Goal: Task Accomplishment & Management: Use online tool/utility

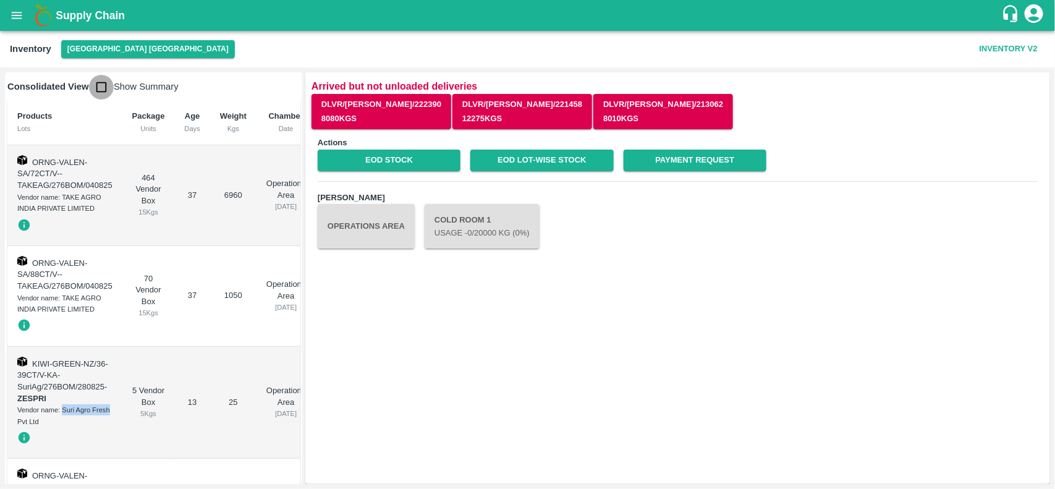
click at [96, 88] on input "checkbox" at bounding box center [101, 87] width 25 height 25
checkbox input "true"
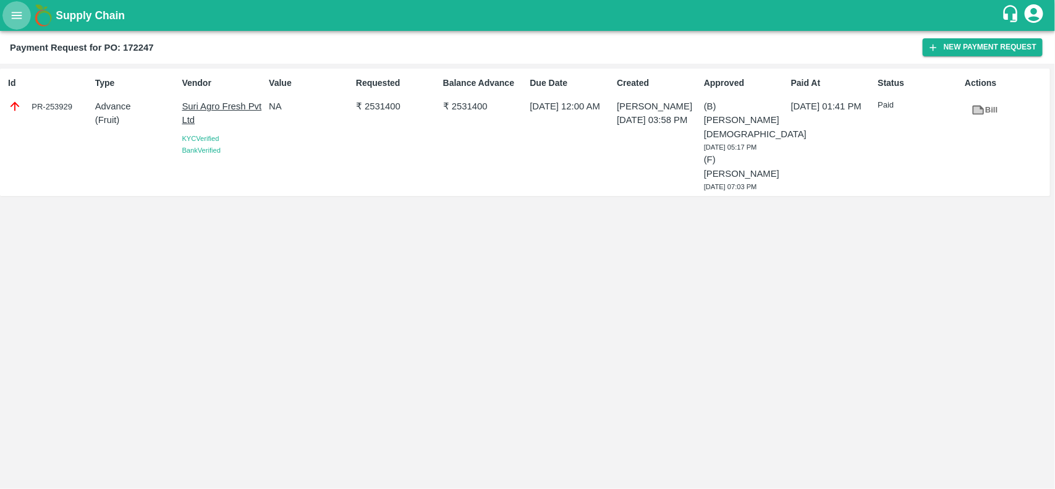
click at [12, 15] on icon "open drawer" at bounding box center [17, 15] width 11 height 7
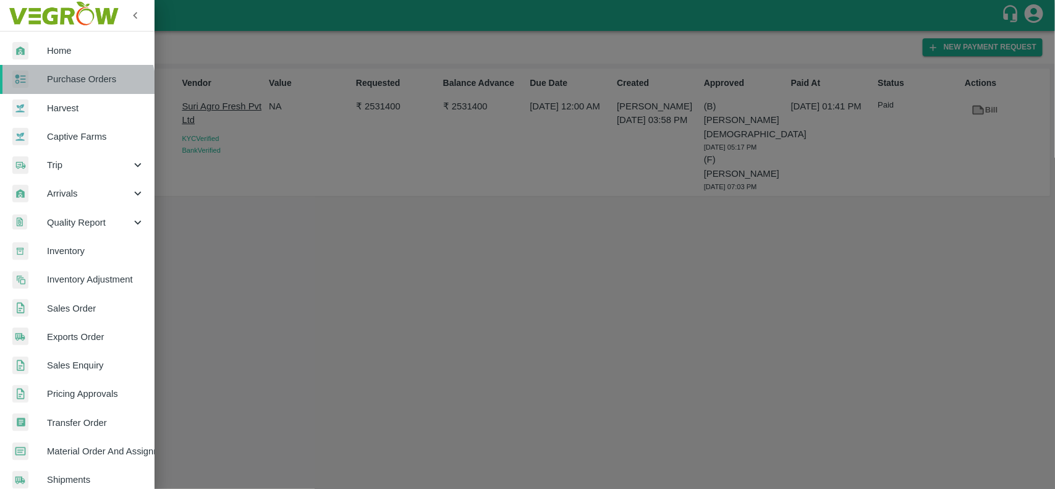
click at [60, 90] on link "Purchase Orders" at bounding box center [77, 79] width 155 height 28
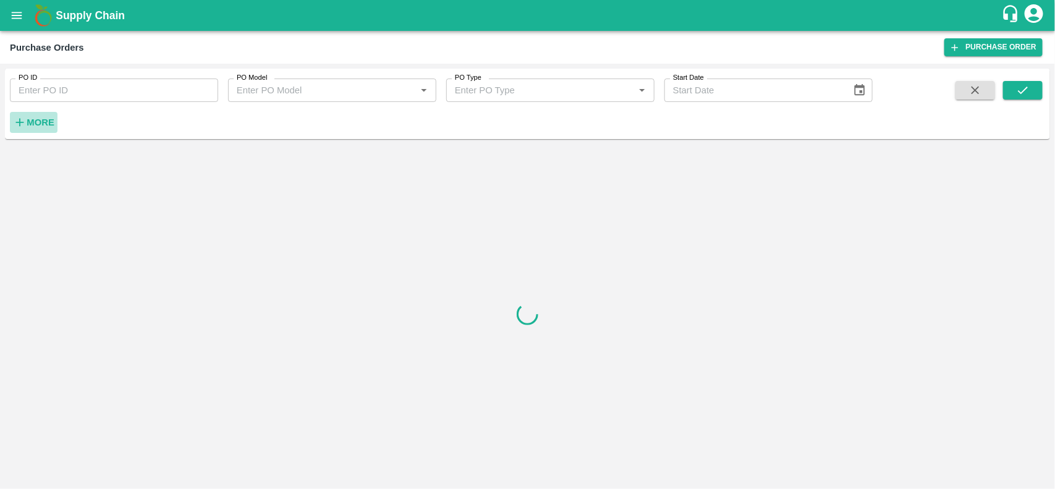
click at [29, 119] on strong "More" at bounding box center [41, 122] width 28 height 10
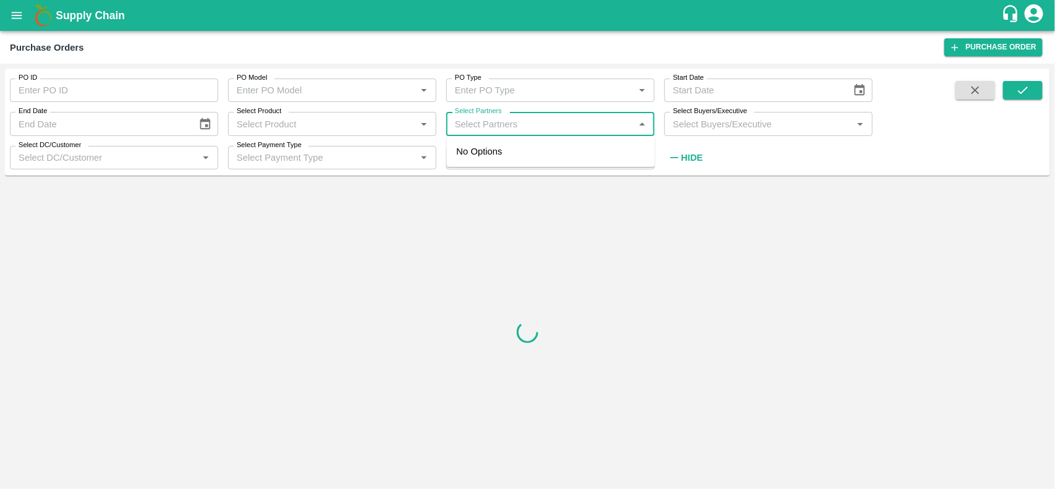
click at [501, 119] on input "Select Partners" at bounding box center [540, 124] width 181 height 16
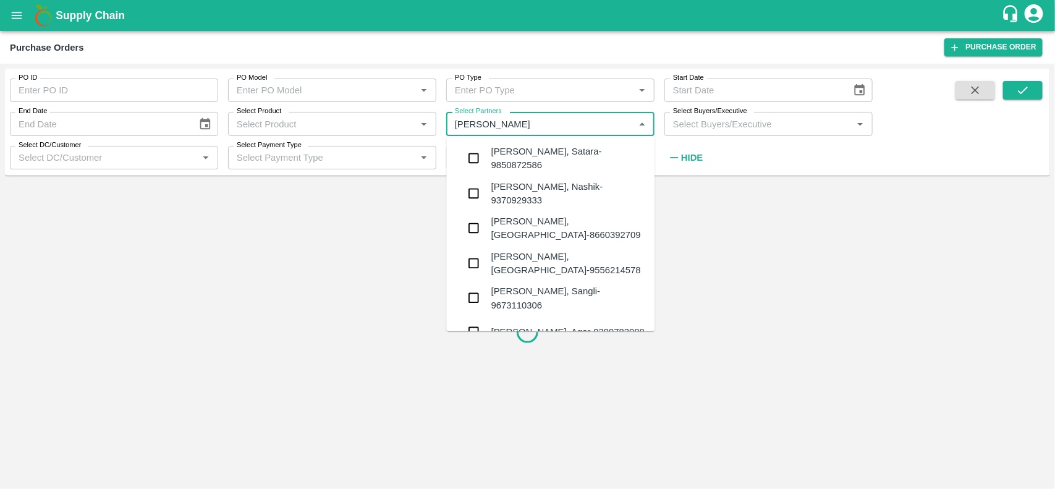
type input "irfan"
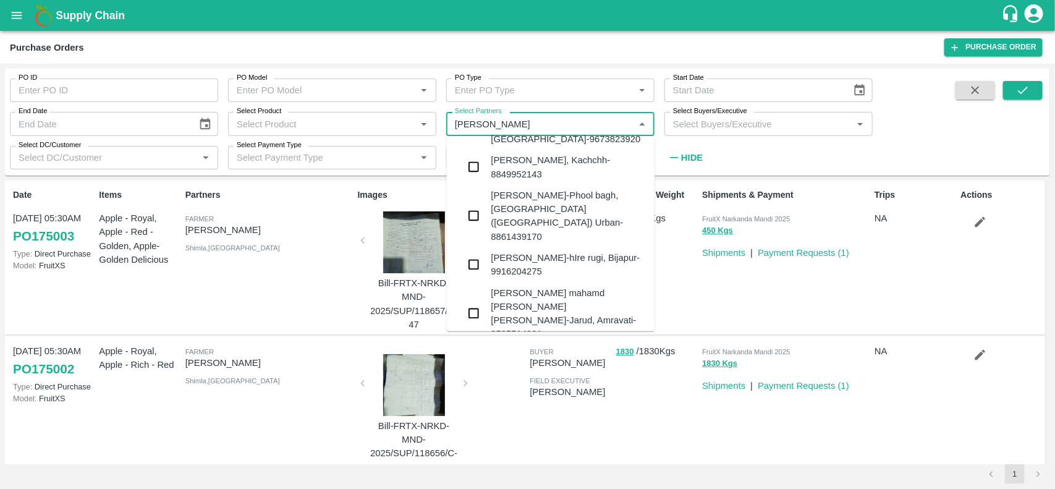
scroll to position [257, 0]
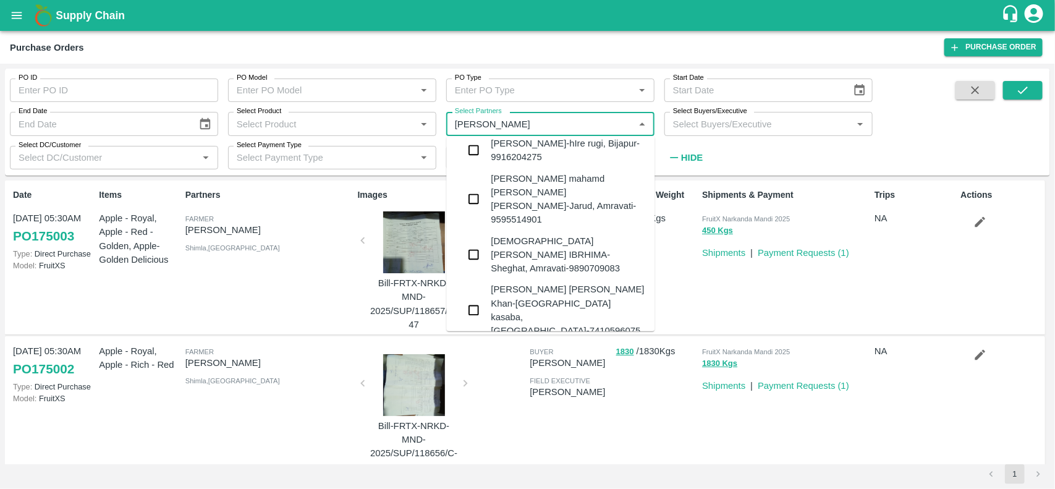
click at [481, 394] on input "checkbox" at bounding box center [474, 406] width 25 height 25
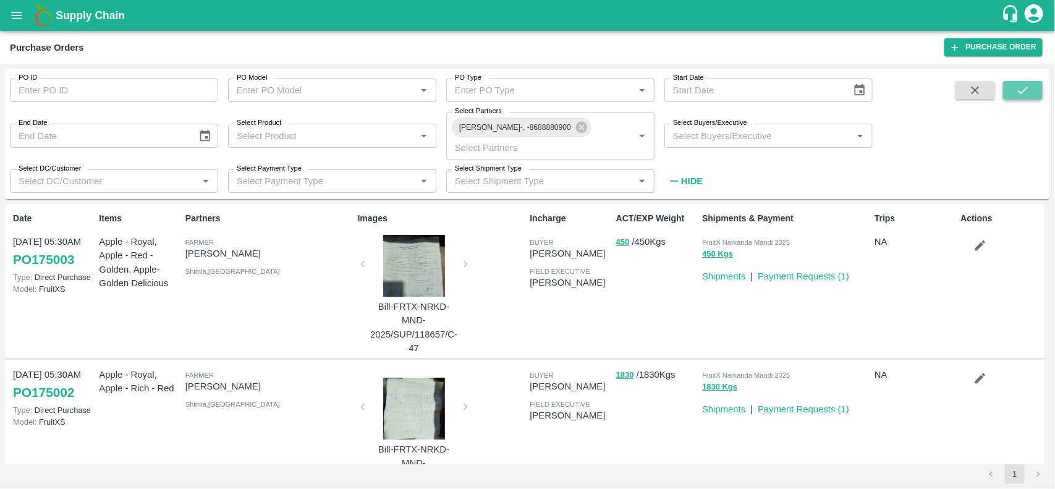
click at [1024, 85] on icon "submit" at bounding box center [1023, 90] width 14 height 14
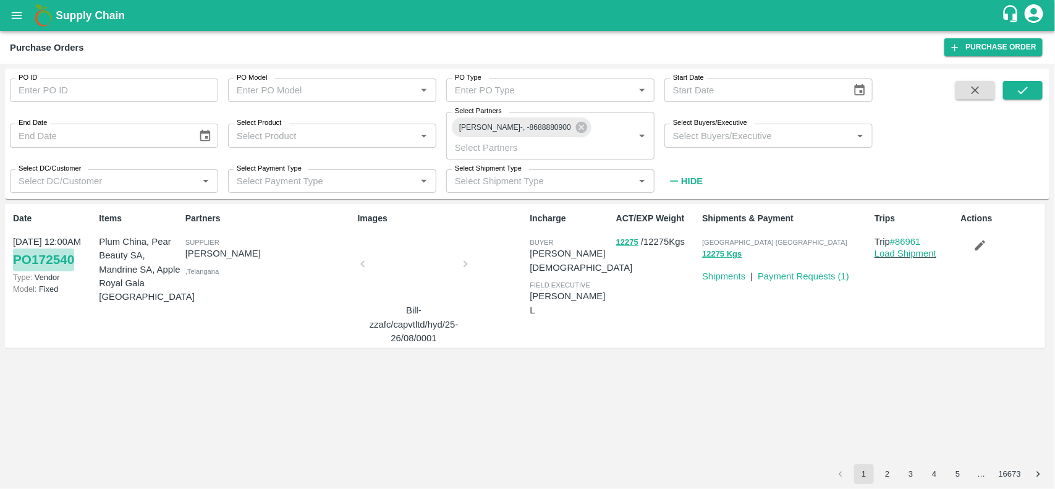
click at [44, 249] on link "PO 172540" at bounding box center [43, 260] width 61 height 22
click at [430, 235] on div at bounding box center [414, 268] width 93 height 66
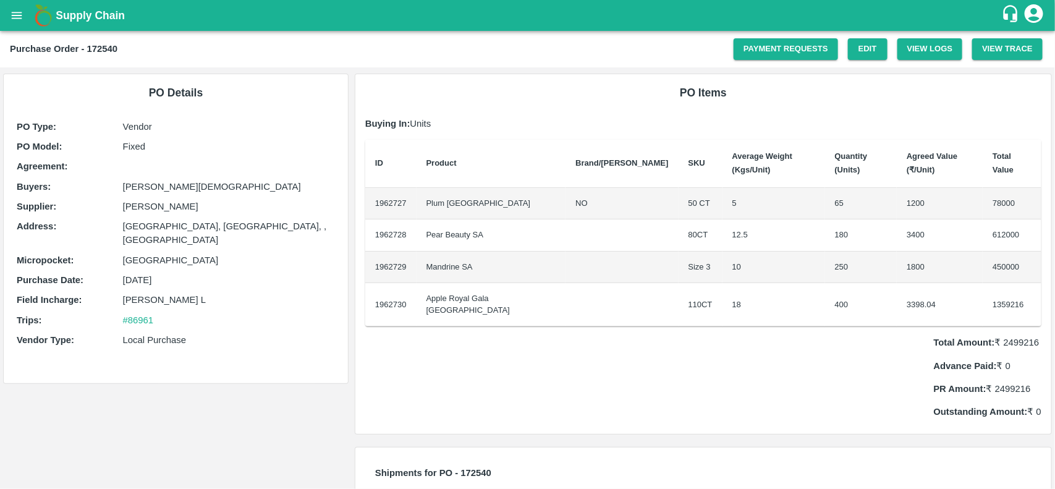
click at [440, 192] on td "Plum China" at bounding box center [492, 204] width 150 height 32
click at [12, 13] on icon "open drawer" at bounding box center [17, 15] width 11 height 7
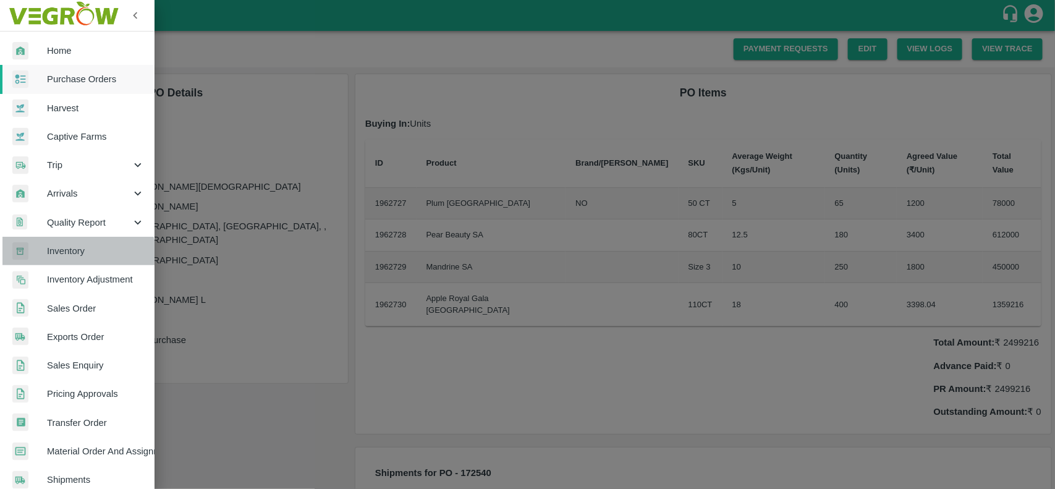
click at [68, 263] on link "Inventory" at bounding box center [77, 251] width 155 height 28
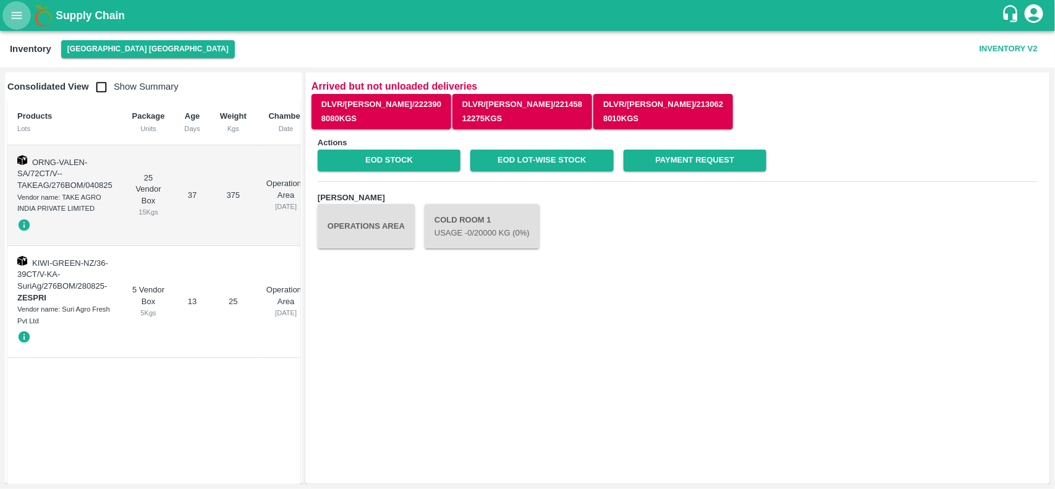
click at [20, 12] on icon "open drawer" at bounding box center [17, 15] width 11 height 7
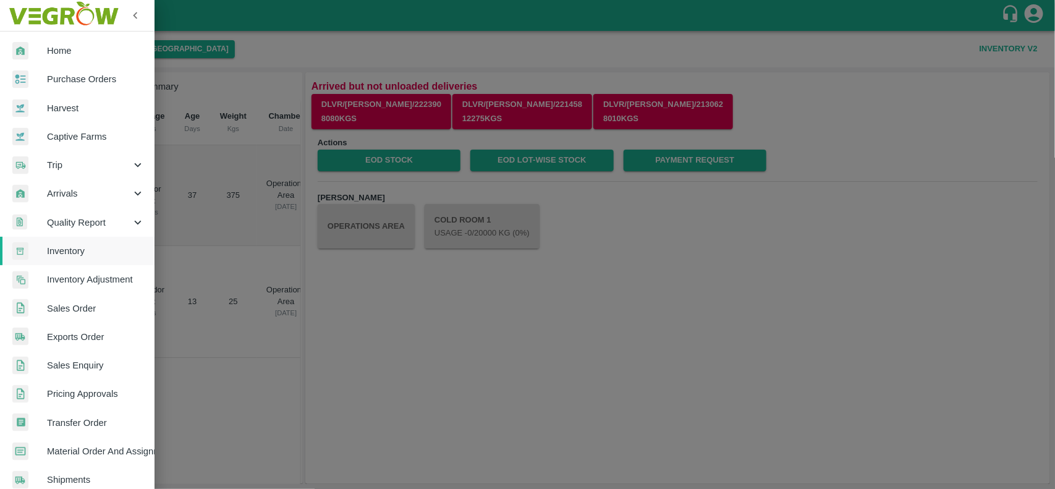
click at [218, 412] on div at bounding box center [527, 244] width 1055 height 489
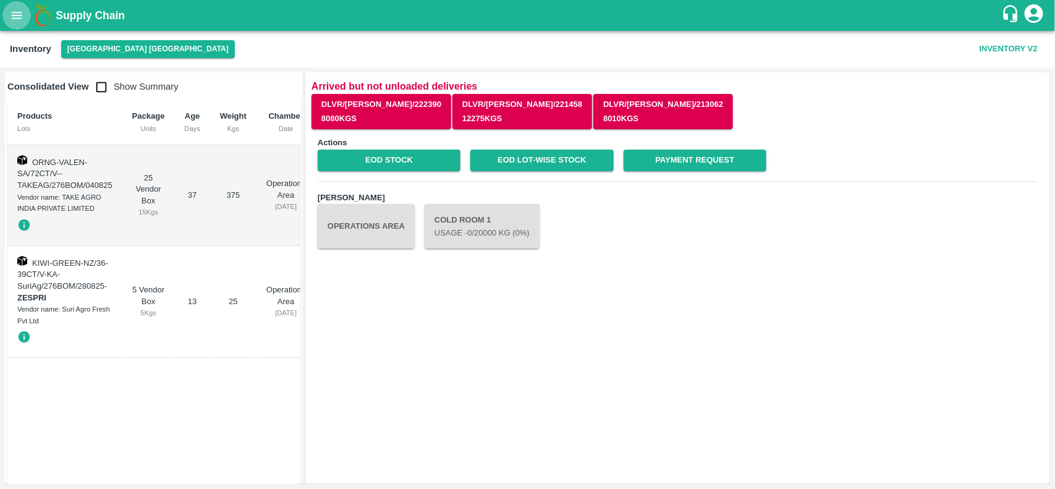
click at [11, 14] on icon "open drawer" at bounding box center [17, 16] width 14 height 14
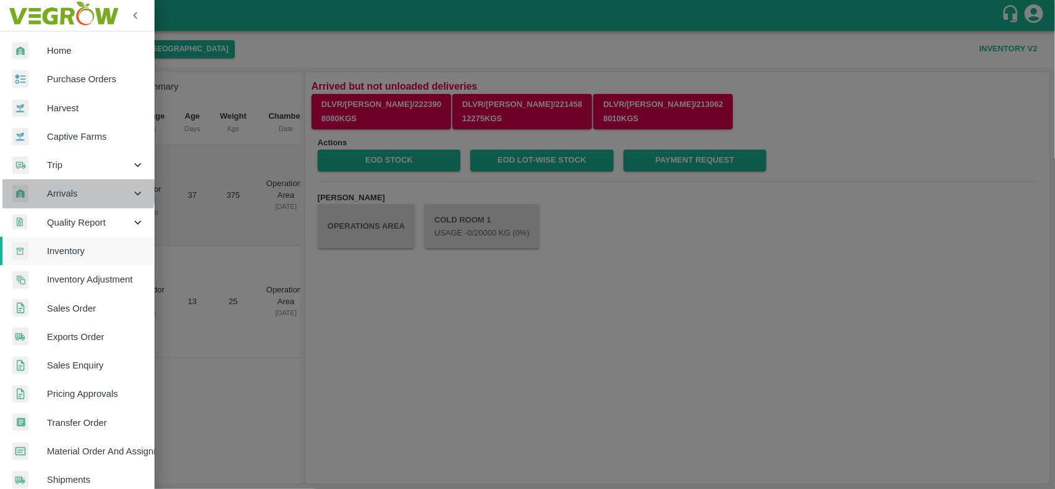
click at [65, 190] on span "Arrivals" at bounding box center [89, 194] width 84 height 14
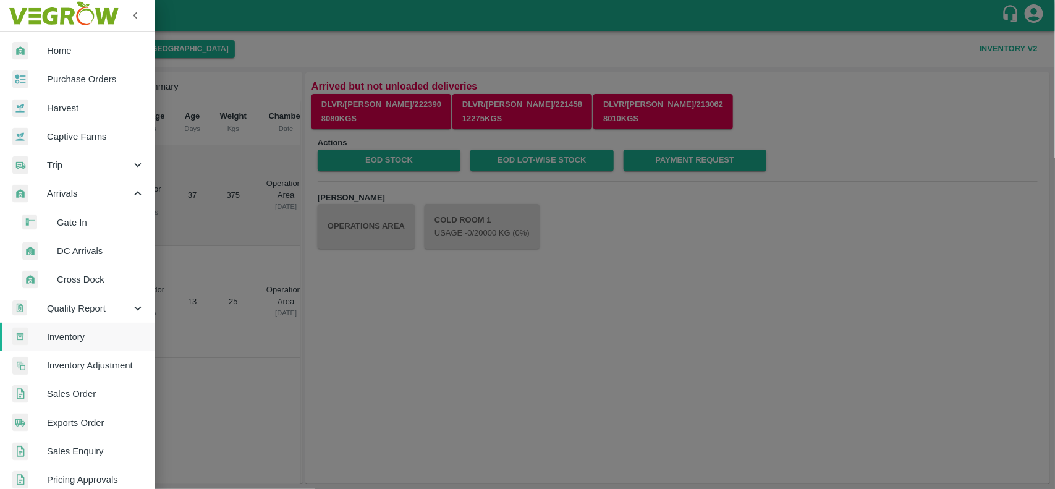
click at [68, 247] on span "DC Arrivals" at bounding box center [101, 251] width 88 height 14
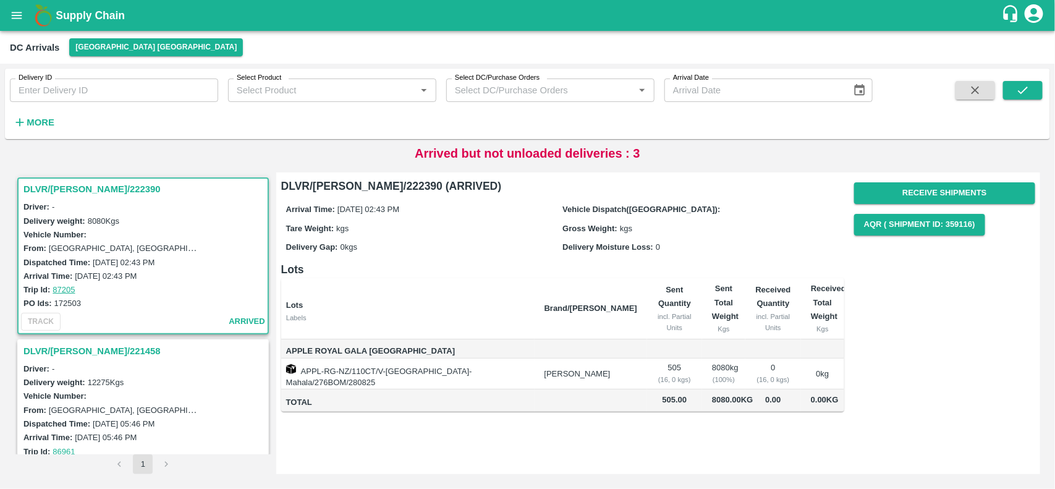
click at [67, 192] on h3 "DLVR/[PERSON_NAME]/222390" at bounding box center [144, 189] width 243 height 16
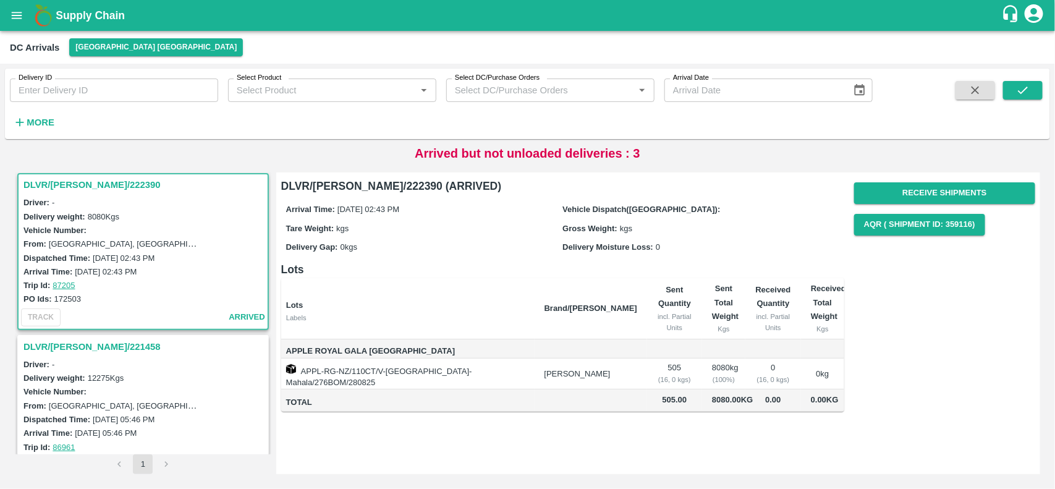
click at [88, 180] on h3 "DLVR/[PERSON_NAME]/222390" at bounding box center [144, 185] width 243 height 16
click at [38, 339] on h3 "DLVR/[PERSON_NAME]/221458" at bounding box center [144, 347] width 243 height 16
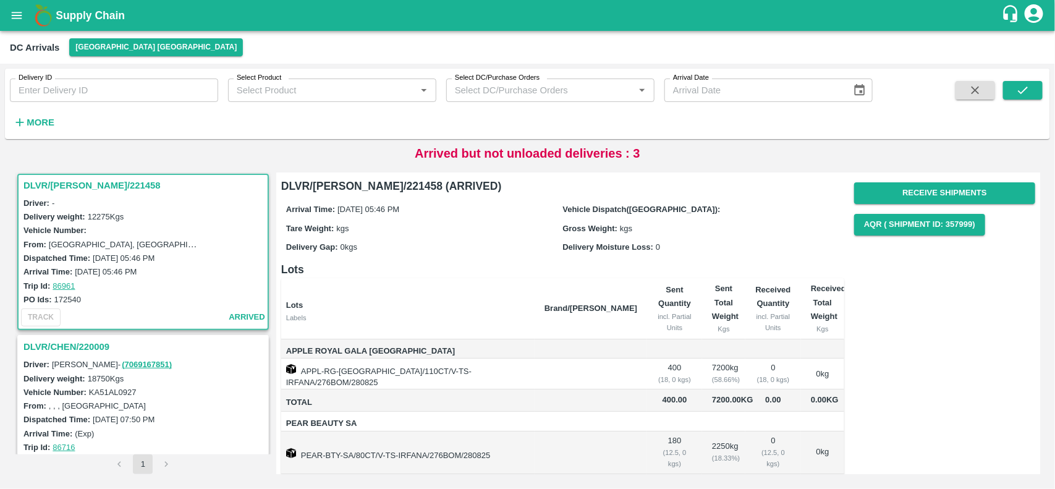
click at [974, 181] on div "Receive Shipments AQR ( Shipment Id: 357999)" at bounding box center [944, 208] width 181 height 63
click at [977, 197] on button "Receive Shipments" at bounding box center [944, 193] width 181 height 22
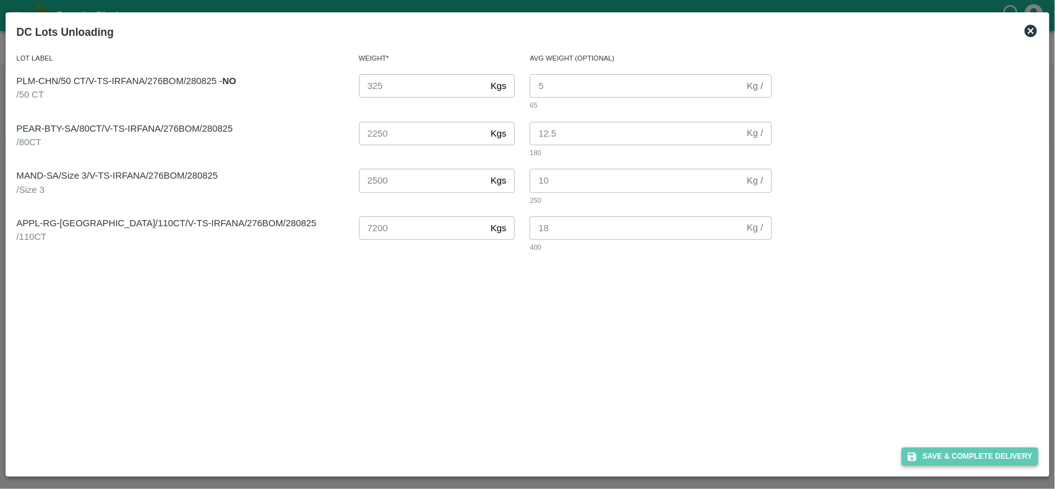
click at [951, 458] on button "Save & Complete Delivery" at bounding box center [970, 457] width 137 height 18
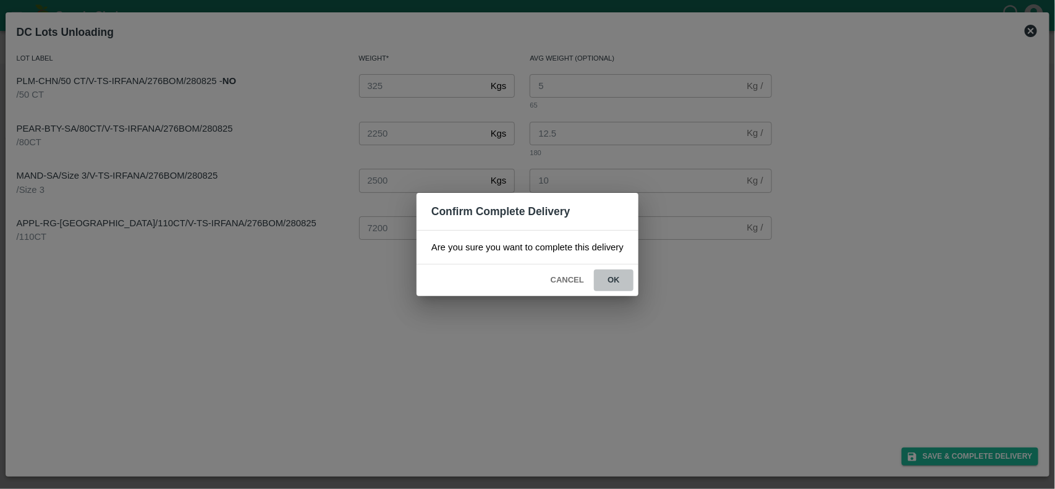
click at [618, 273] on button "ok" at bounding box center [614, 281] width 40 height 22
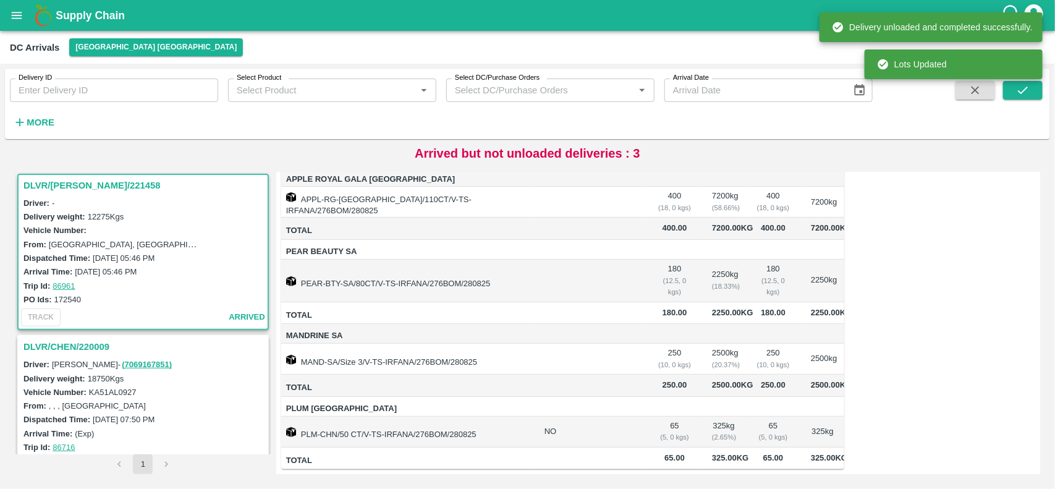
scroll to position [218, 0]
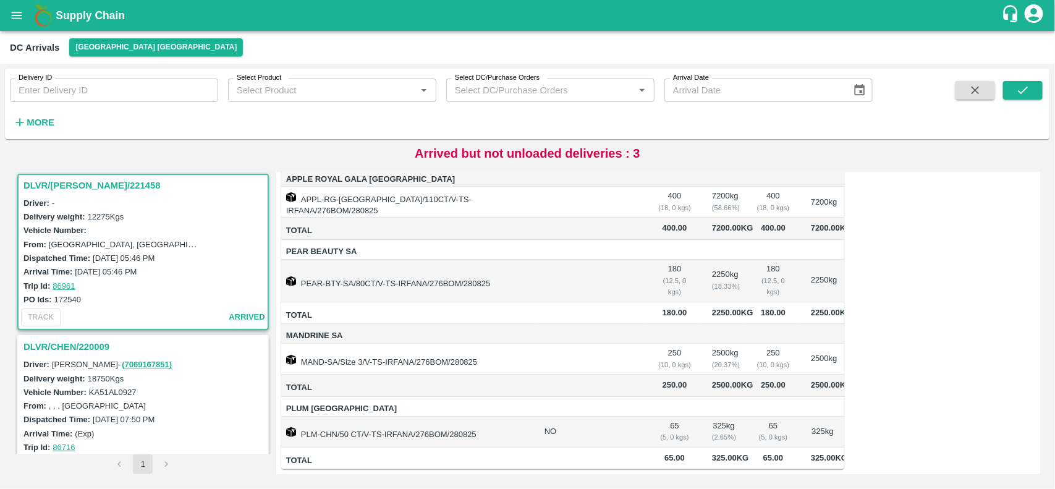
click at [25, 22] on button "open drawer" at bounding box center [16, 15] width 28 height 28
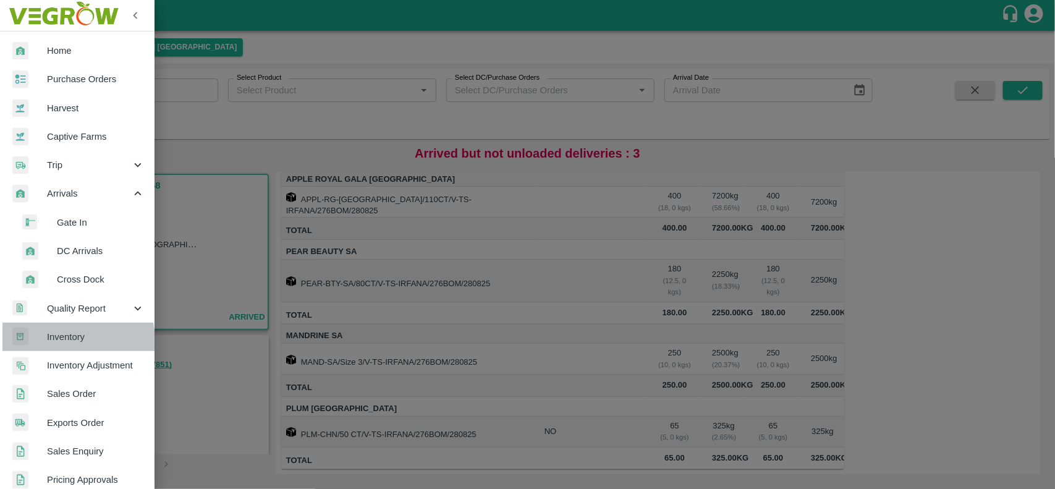
click at [60, 342] on span "Inventory" at bounding box center [96, 337] width 98 height 14
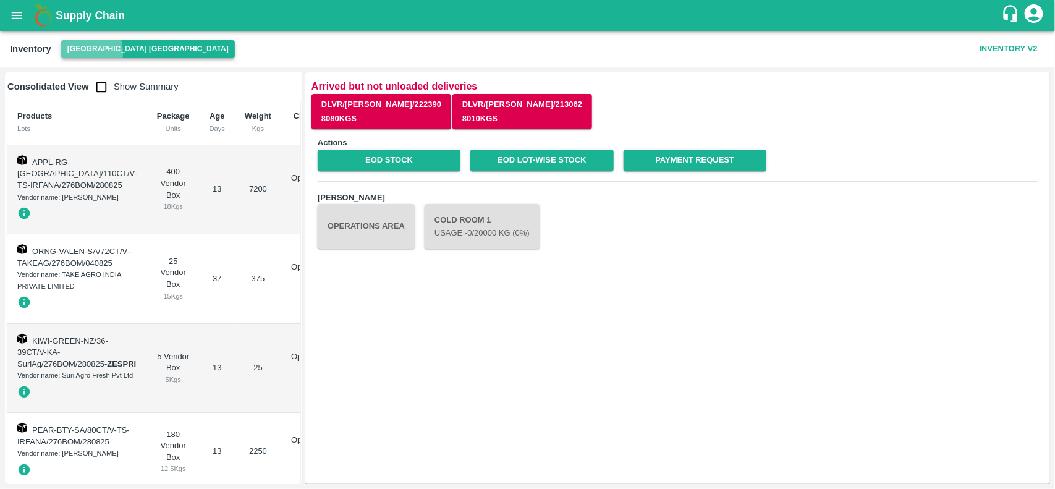
click at [74, 53] on button "[GEOGRAPHIC_DATA] [GEOGRAPHIC_DATA]" at bounding box center [148, 49] width 174 height 18
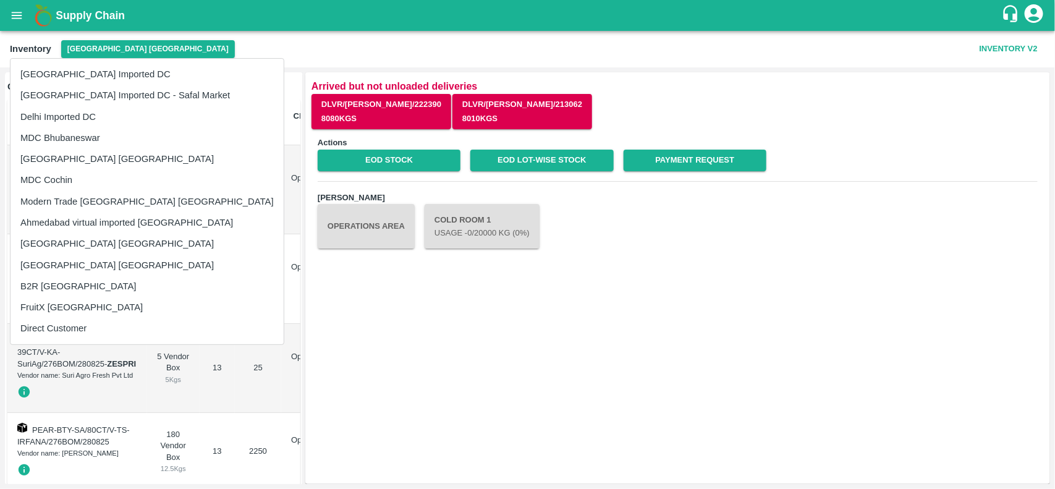
click at [209, 162] on div at bounding box center [527, 244] width 1055 height 489
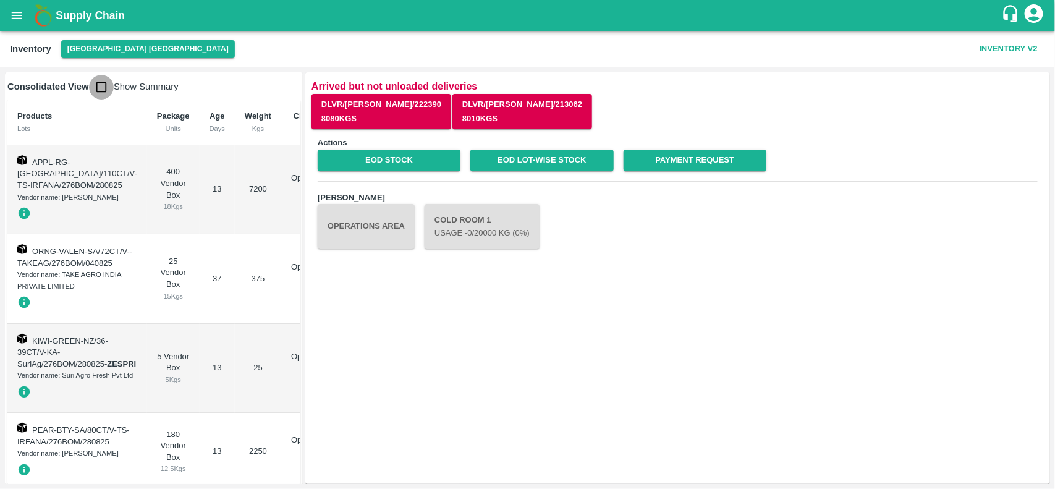
click at [100, 95] on input "checkbox" at bounding box center [101, 87] width 25 height 25
checkbox input "true"
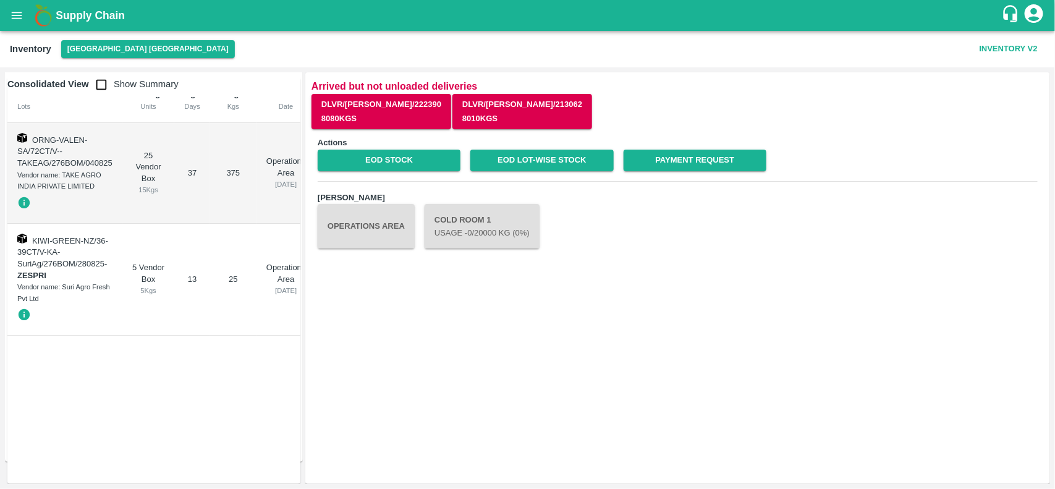
scroll to position [2, 0]
